Goal: Use online tool/utility: Utilize a website feature to perform a specific function

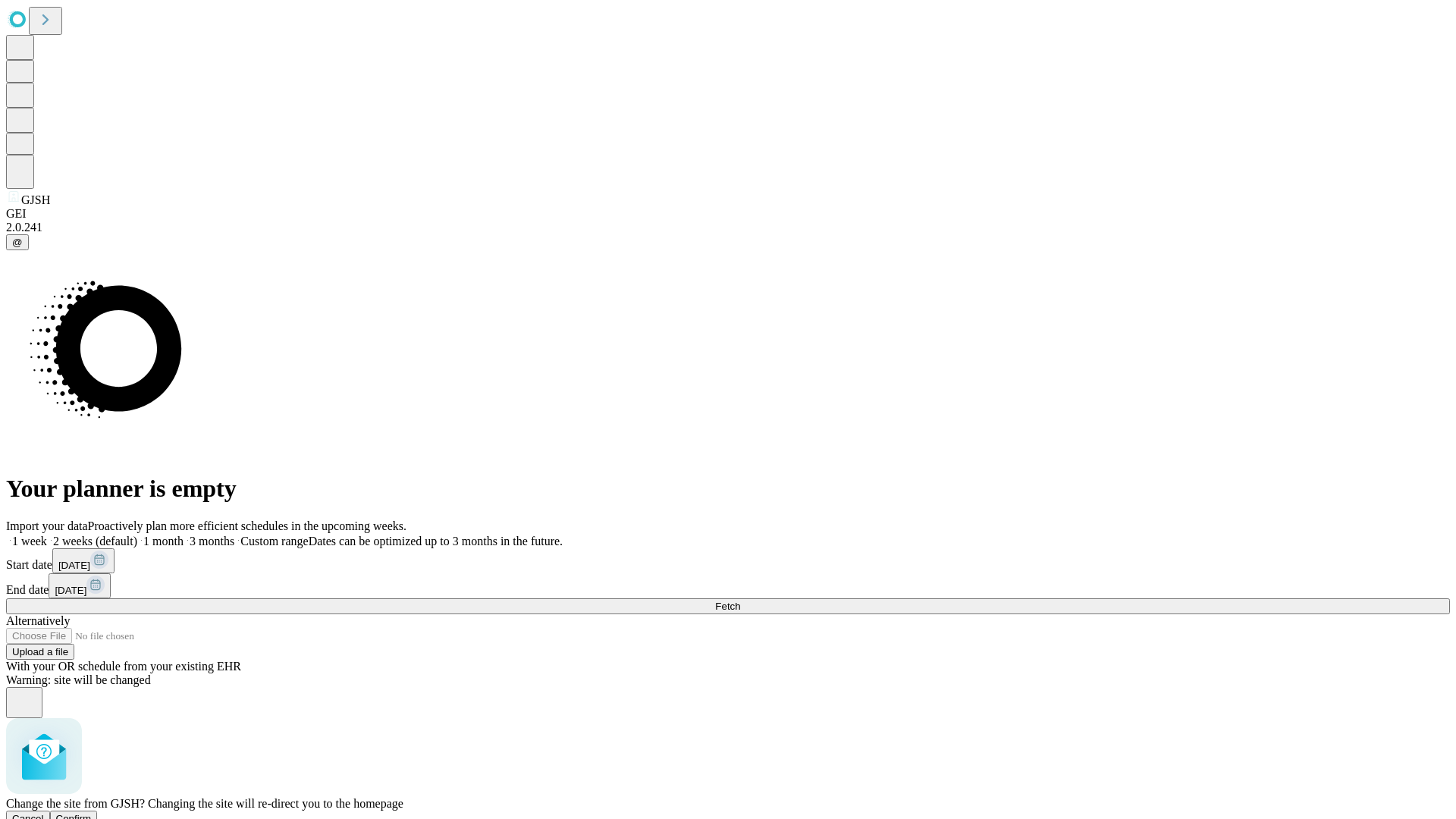
click at [92, 813] on span "Confirm" at bounding box center [73, 819] width 35 height 11
click at [137, 535] on label "2 weeks (default)" at bounding box center [92, 541] width 90 height 13
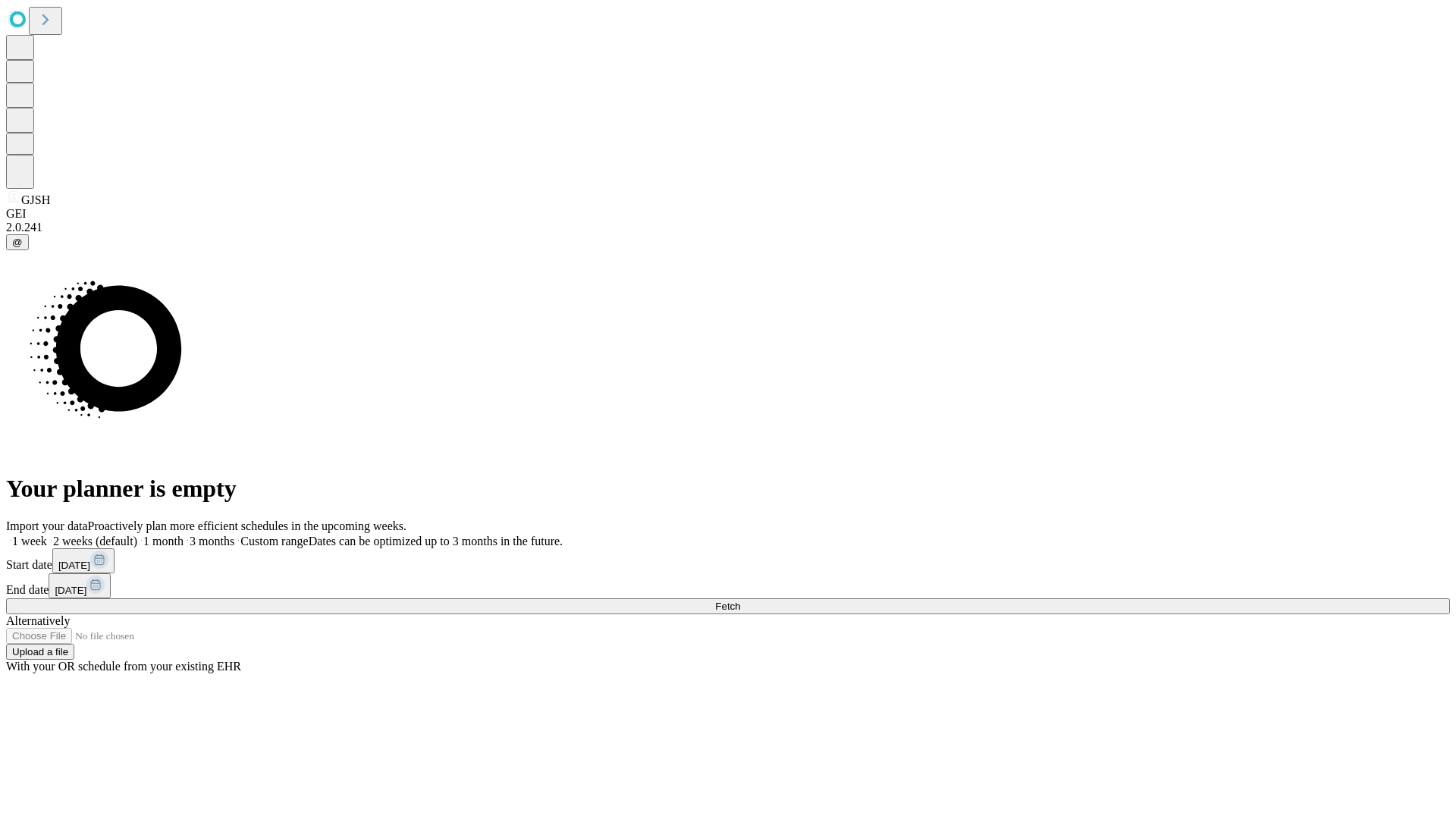
click at [740, 601] on span "Fetch" at bounding box center [727, 607] width 25 height 11
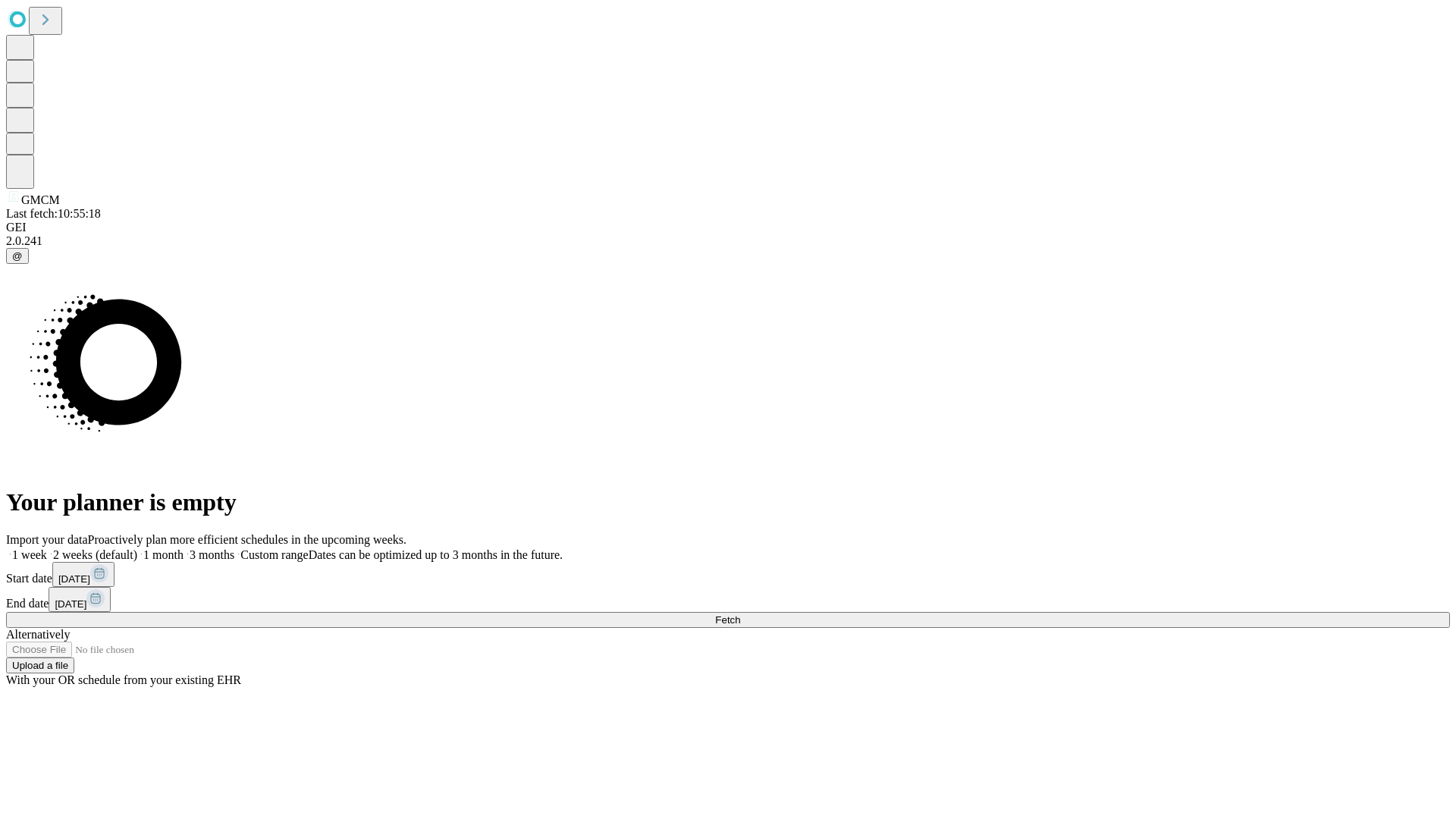
click at [137, 548] on label "2 weeks (default)" at bounding box center [92, 555] width 90 height 13
click at [740, 614] on span "Fetch" at bounding box center [727, 620] width 25 height 11
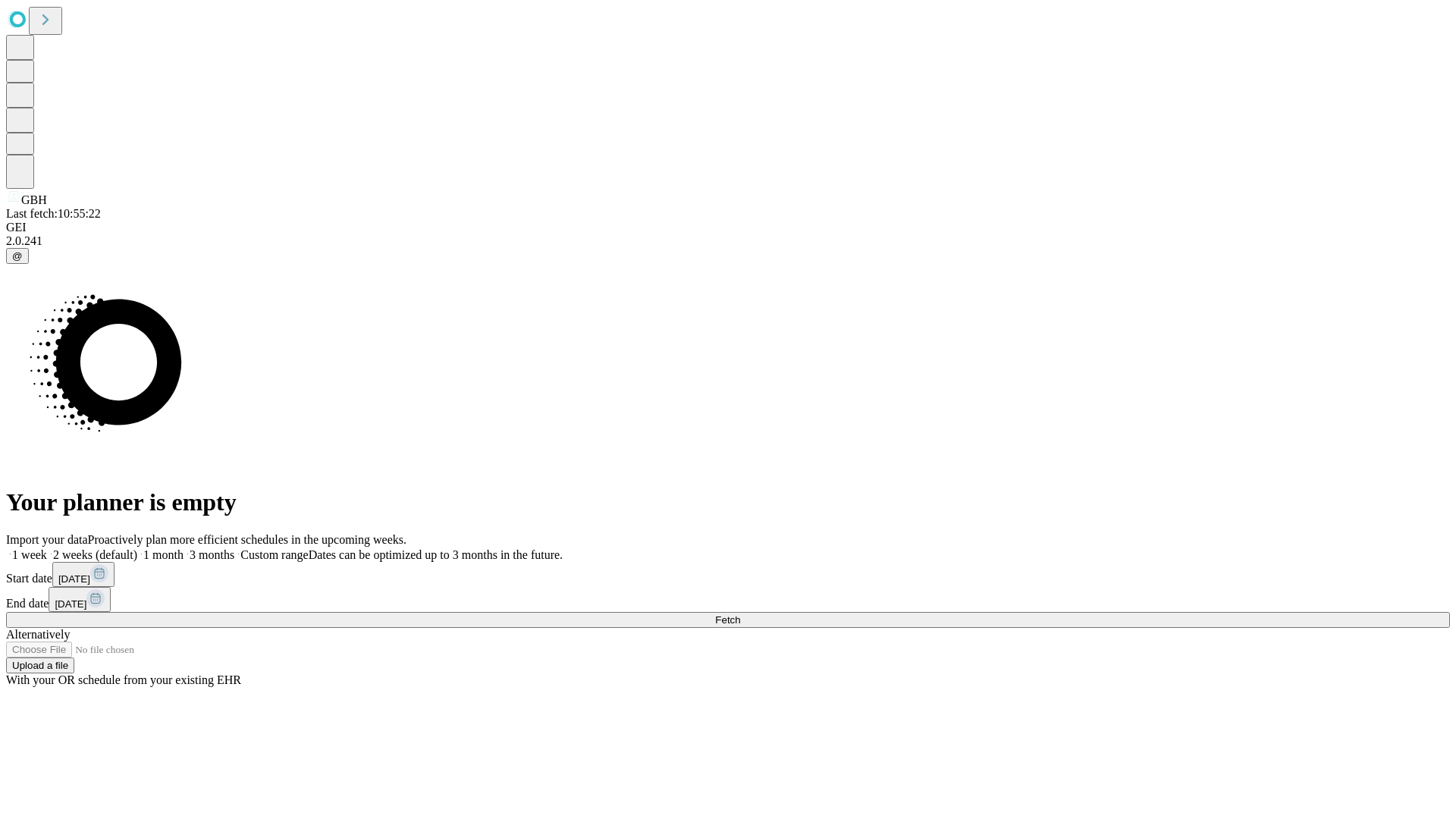
click at [740, 614] on span "Fetch" at bounding box center [727, 620] width 25 height 11
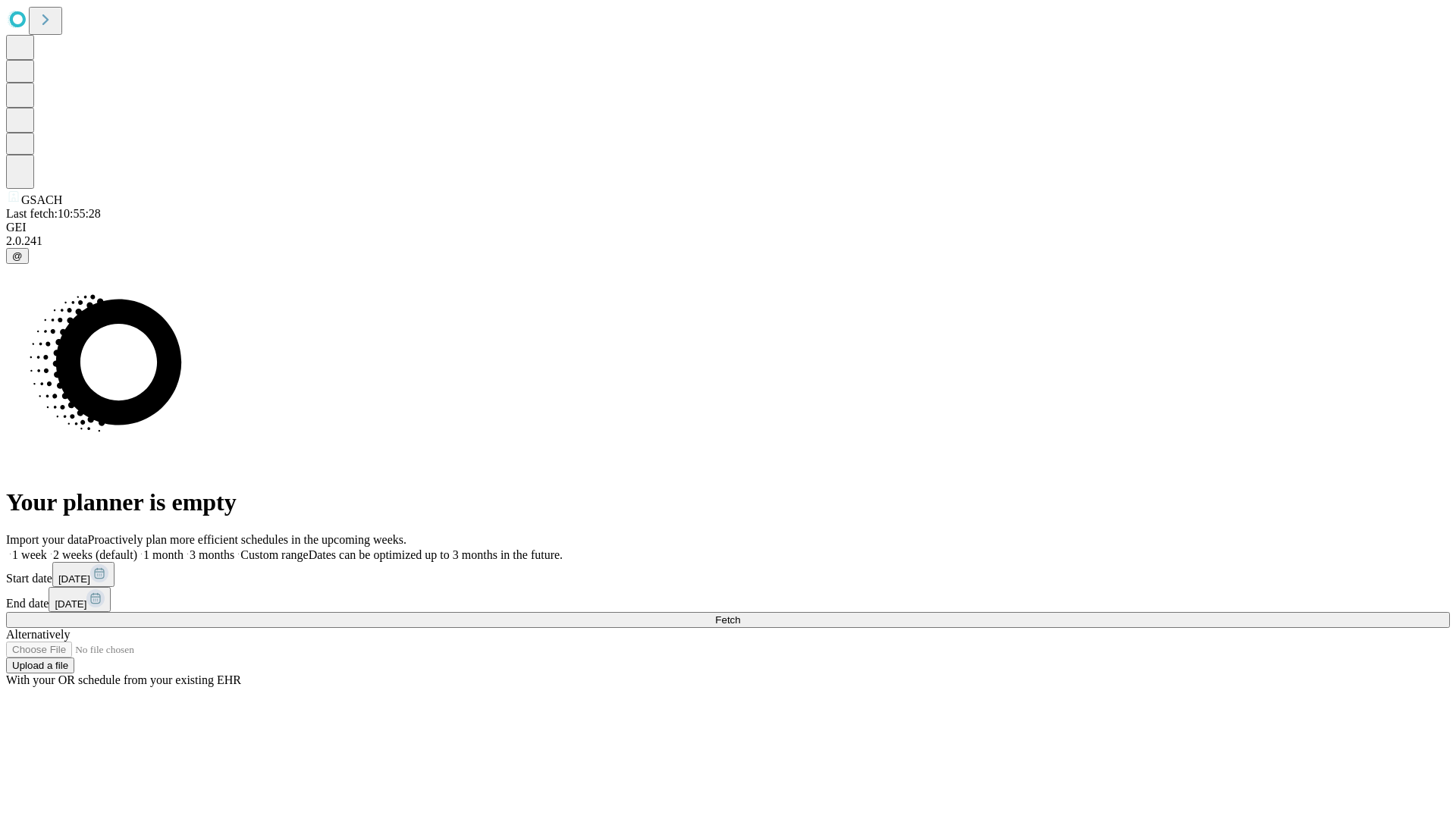
click at [137, 548] on label "2 weeks (default)" at bounding box center [92, 555] width 90 height 13
click at [740, 614] on span "Fetch" at bounding box center [727, 620] width 25 height 11
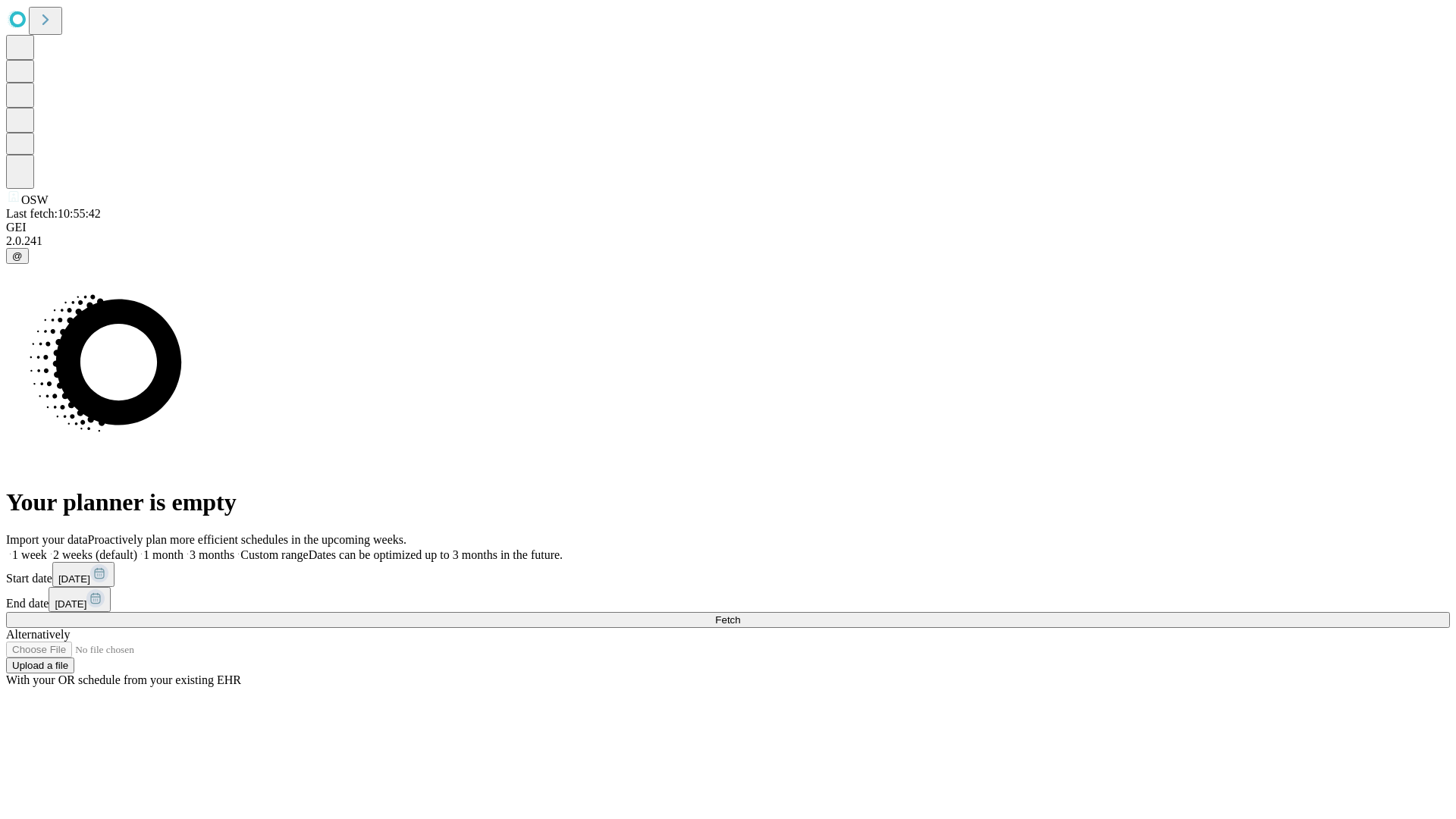
click at [137, 548] on label "2 weeks (default)" at bounding box center [92, 555] width 90 height 13
click at [740, 614] on span "Fetch" at bounding box center [727, 620] width 25 height 11
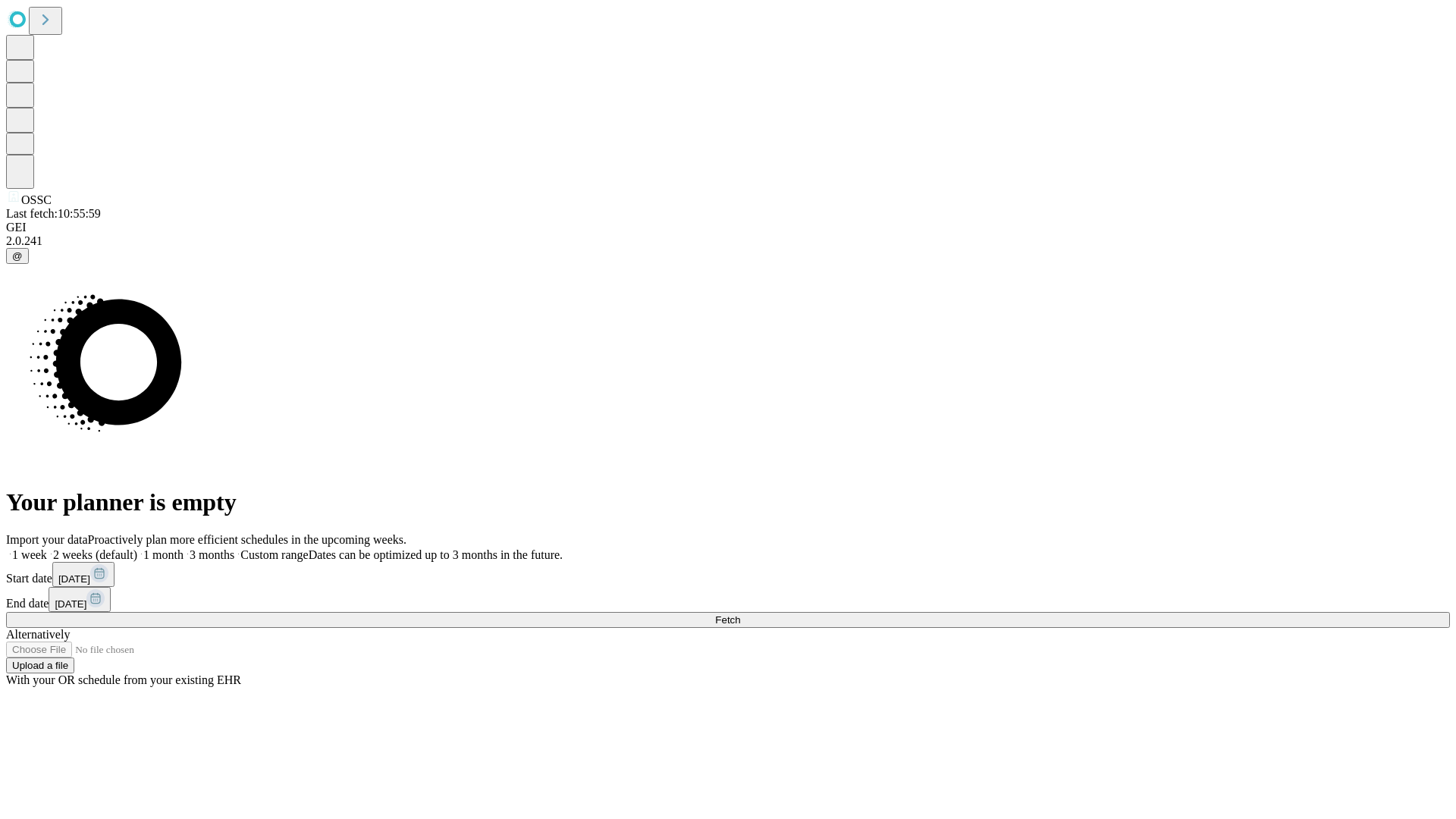
click at [740, 614] on span "Fetch" at bounding box center [727, 620] width 25 height 11
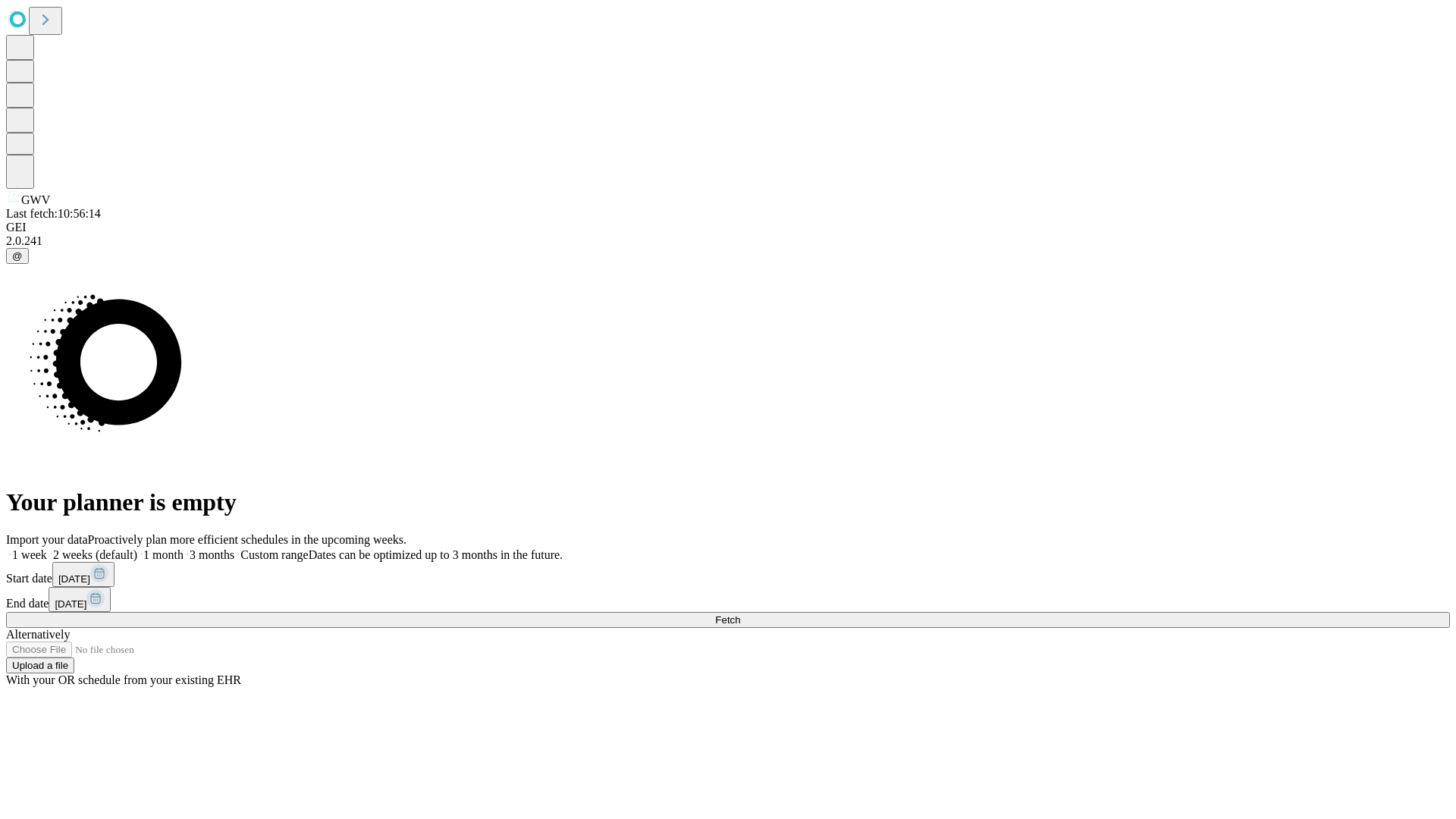
click at [137, 548] on label "2 weeks (default)" at bounding box center [92, 555] width 90 height 13
click at [740, 614] on span "Fetch" at bounding box center [727, 620] width 25 height 11
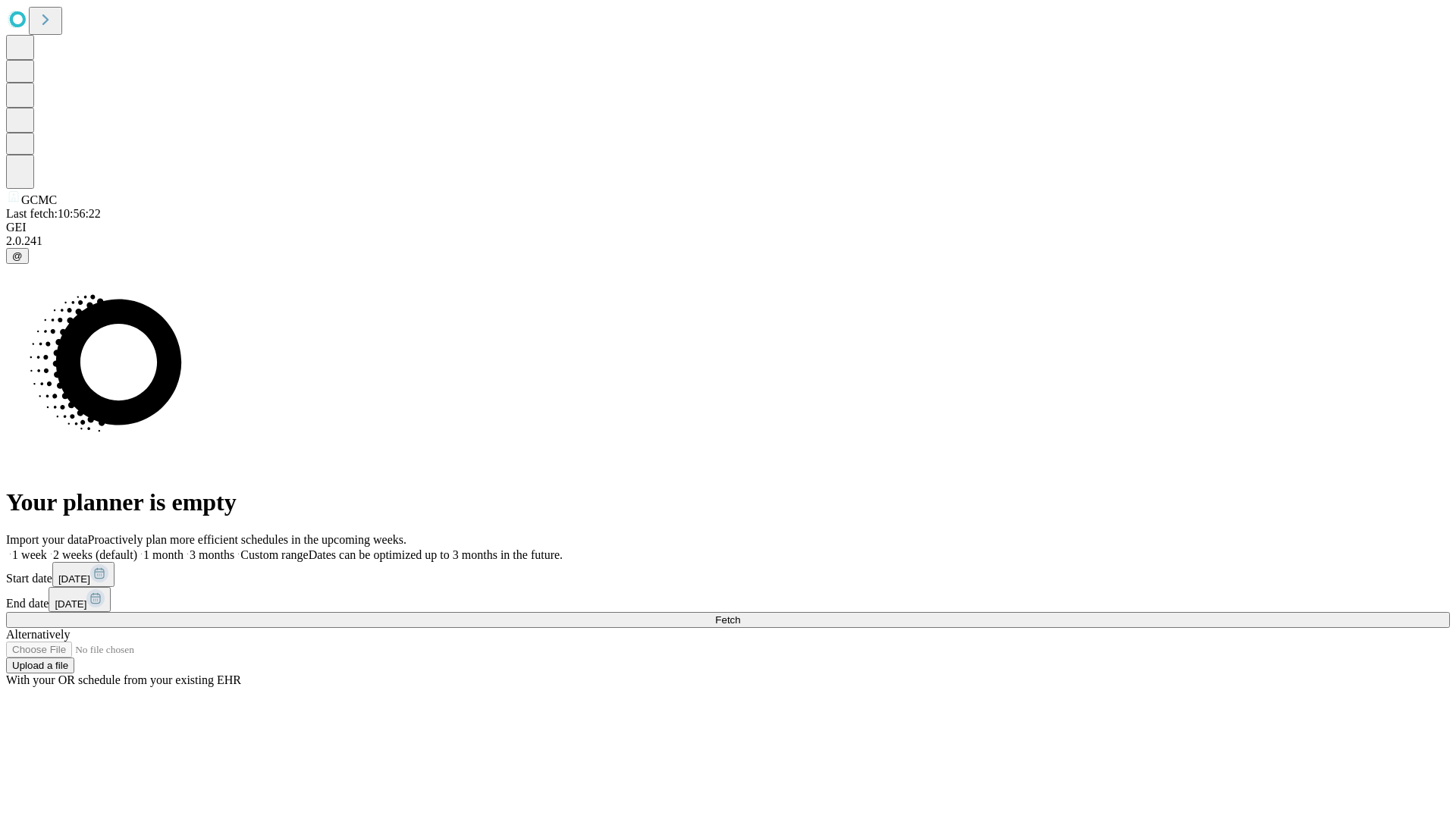
click at [137, 548] on label "2 weeks (default)" at bounding box center [92, 555] width 90 height 13
click at [740, 614] on span "Fetch" at bounding box center [727, 620] width 25 height 11
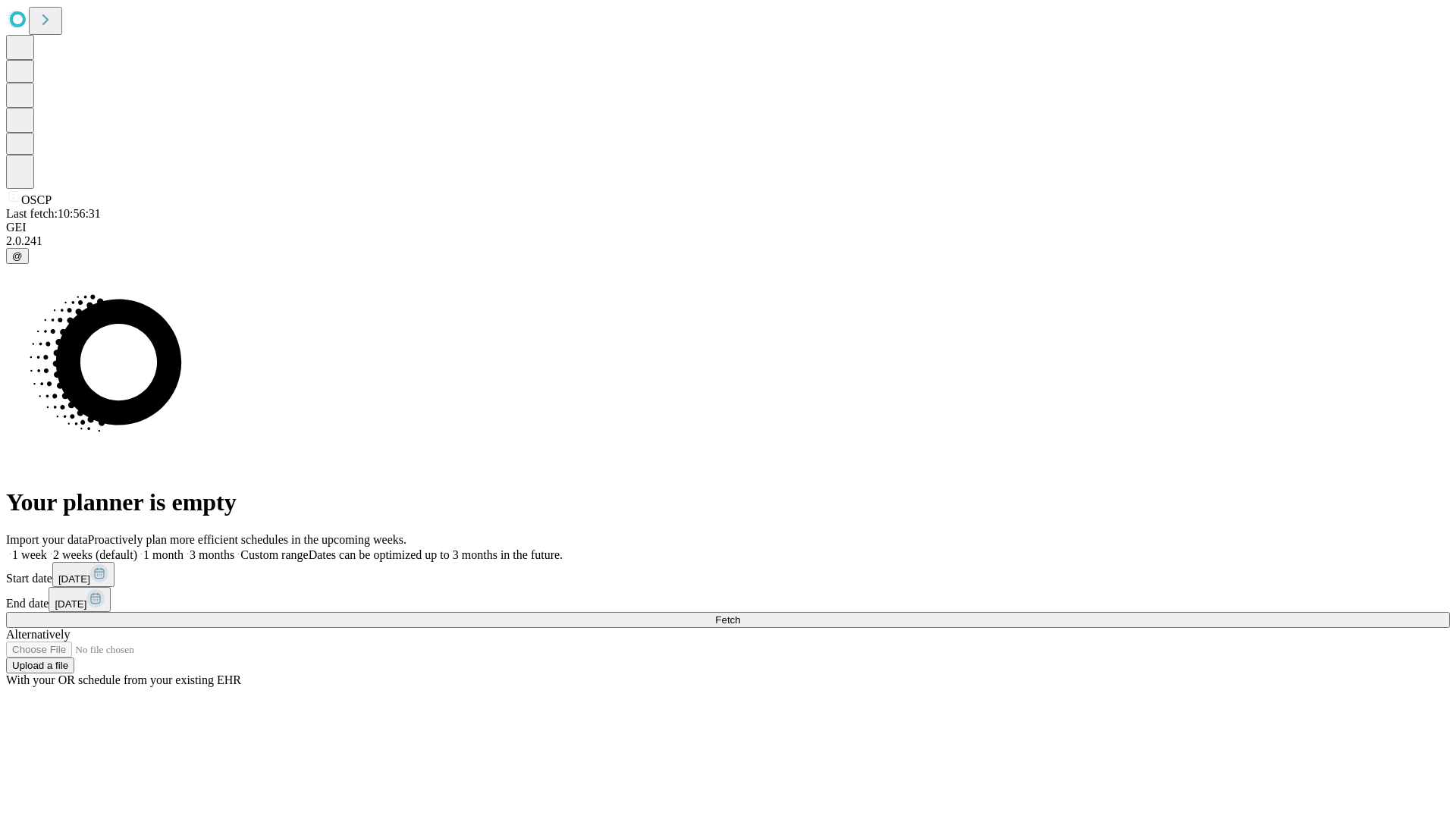
click at [740, 614] on span "Fetch" at bounding box center [727, 620] width 25 height 11
